Goal: Transaction & Acquisition: Download file/media

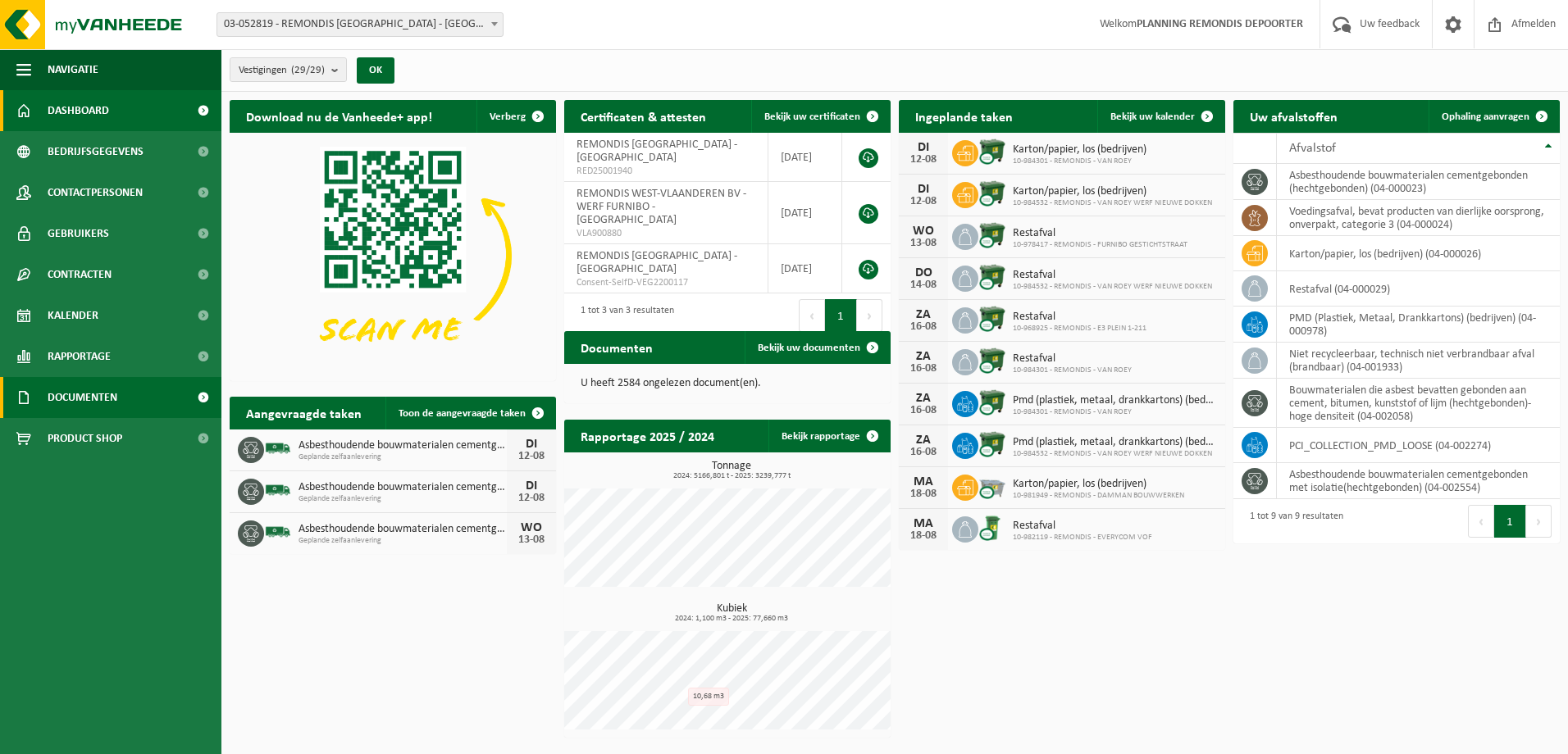
click at [128, 400] on link "Documenten" at bounding box center [110, 398] width 221 height 41
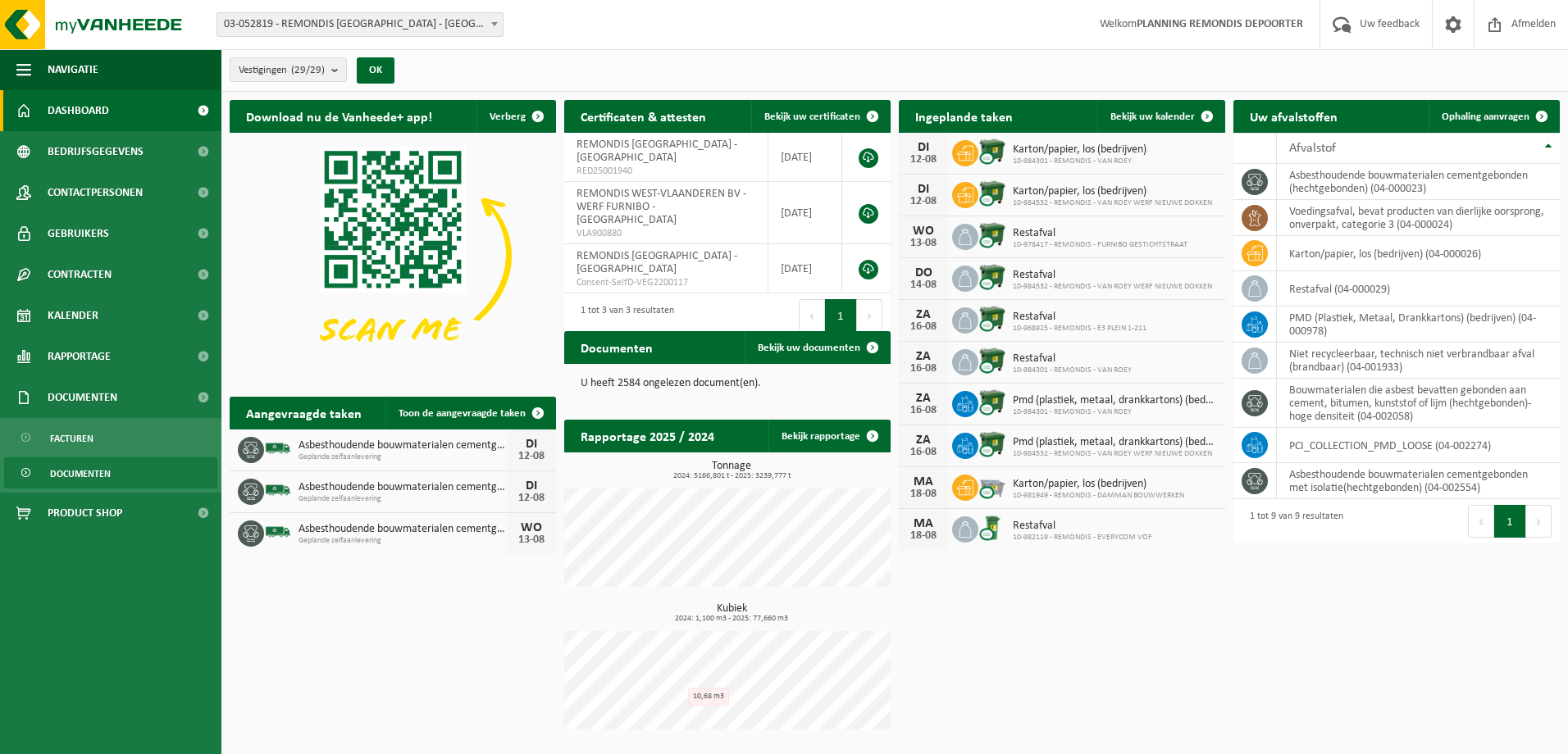
click at [121, 472] on link "Documenten" at bounding box center [110, 473] width 213 height 31
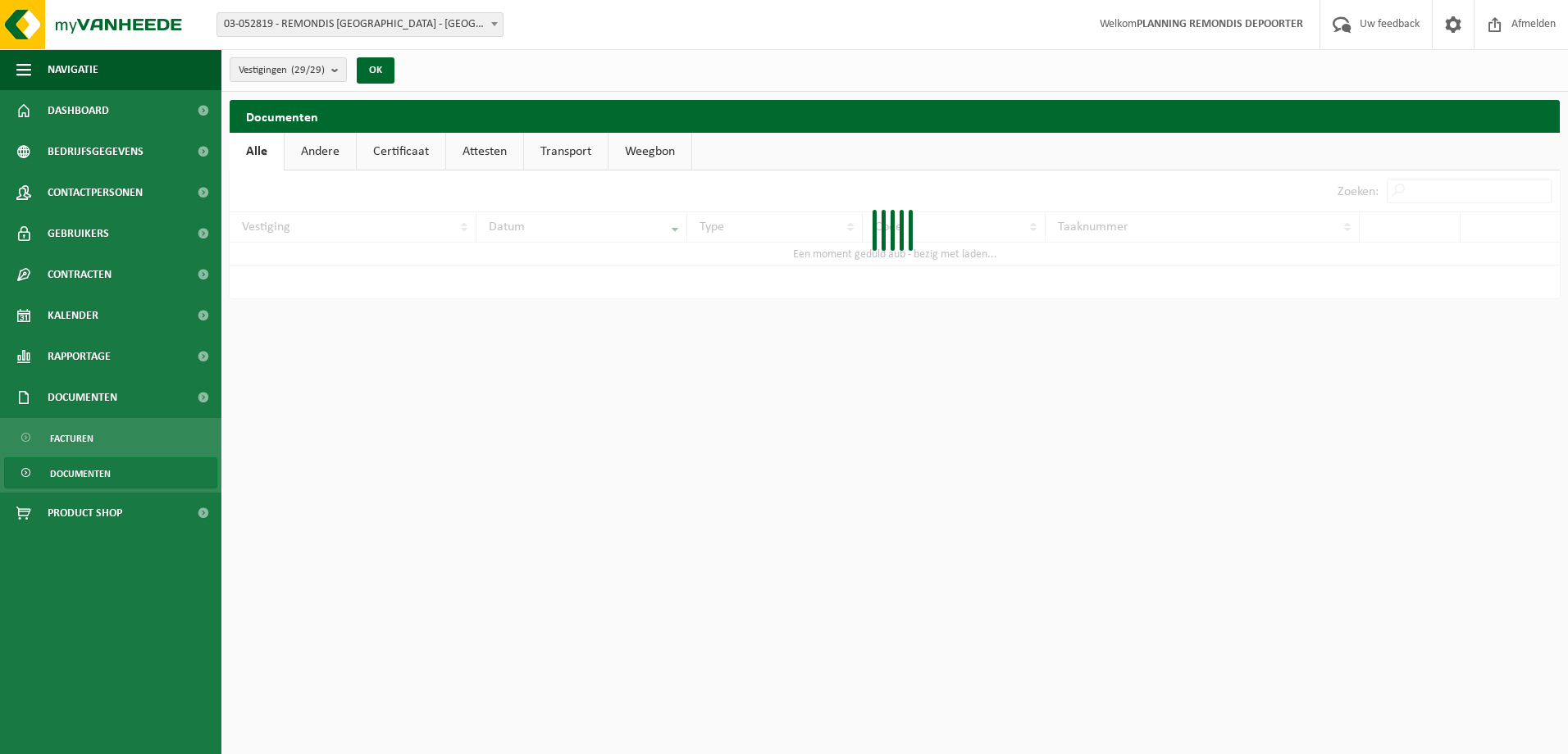
click at [1480, 185] on div at bounding box center [894, 233] width 1330 height 127
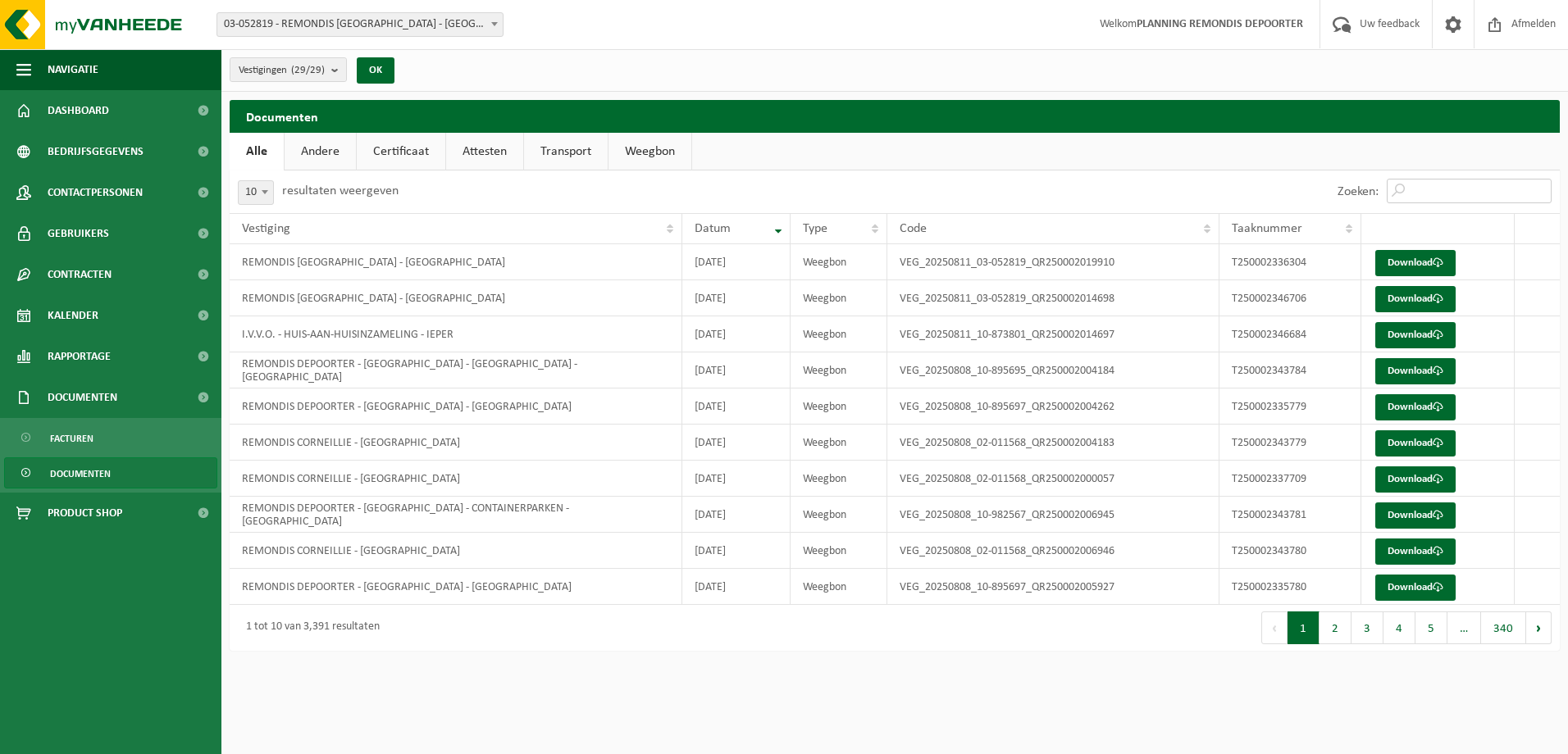
click at [1480, 185] on input "Zoeken:" at bounding box center [1469, 191] width 164 height 24
paste input "T250002346684"
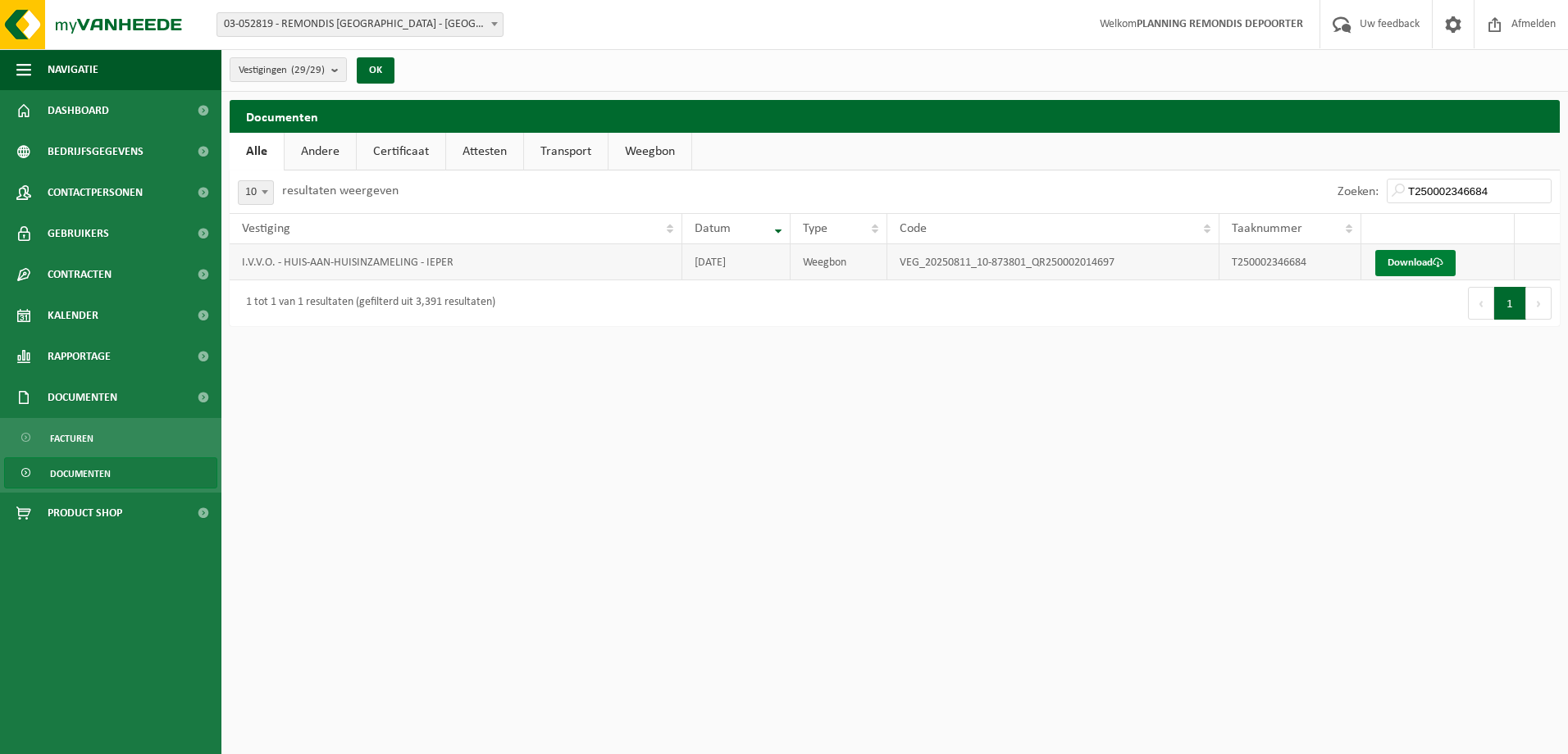
click at [1431, 255] on link "Download" at bounding box center [1415, 263] width 81 height 26
click at [1452, 190] on input "T250002346684" at bounding box center [1469, 191] width 164 height 24
paste input "706"
type input "T250002346706"
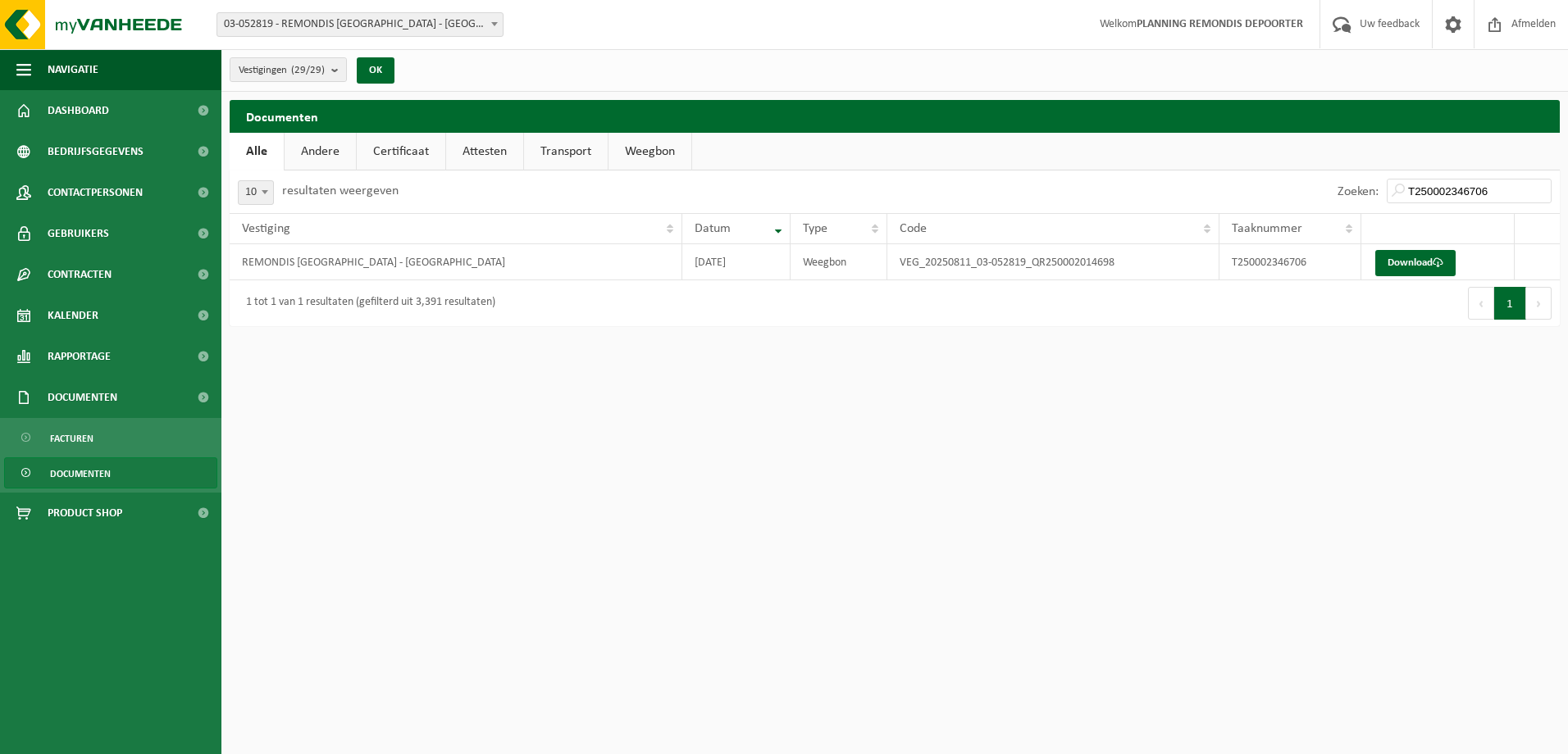
click at [1426, 264] on link "Download" at bounding box center [1415, 263] width 81 height 26
